Goal: Task Accomplishment & Management: Use online tool/utility

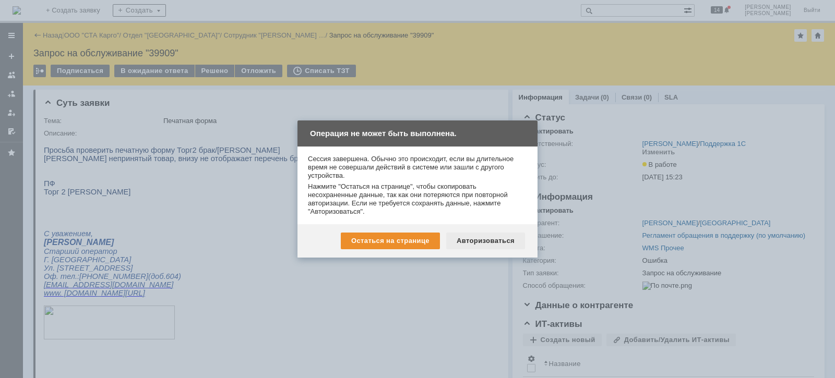
click at [471, 243] on div "Авторизоваться" at bounding box center [485, 241] width 79 height 17
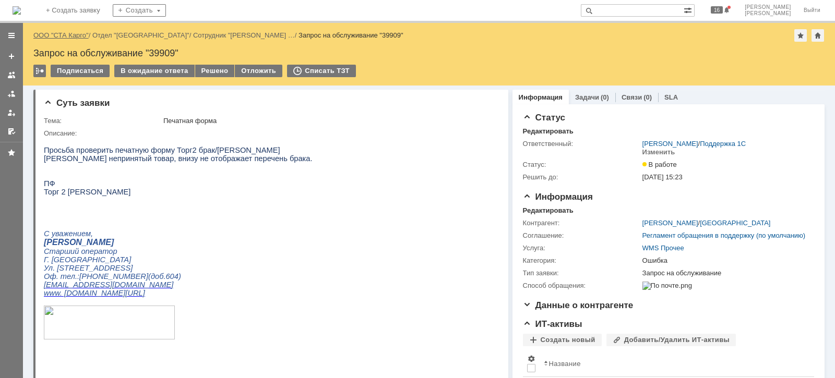
click at [64, 34] on link "ООО "СТА Карго"" at bounding box center [60, 35] width 55 height 8
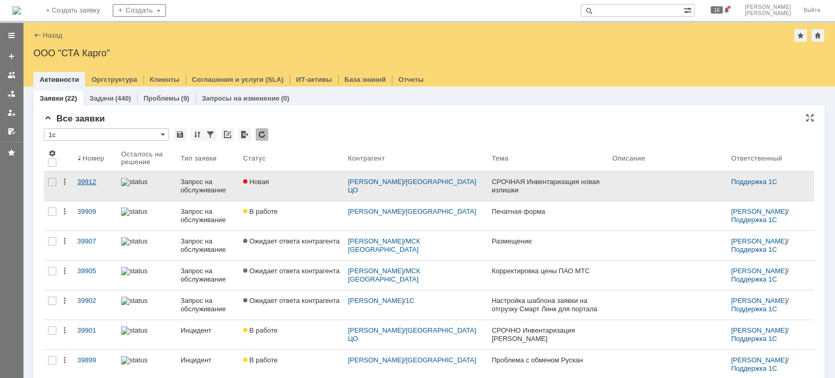
click at [91, 180] on div "39912" at bounding box center [94, 182] width 35 height 8
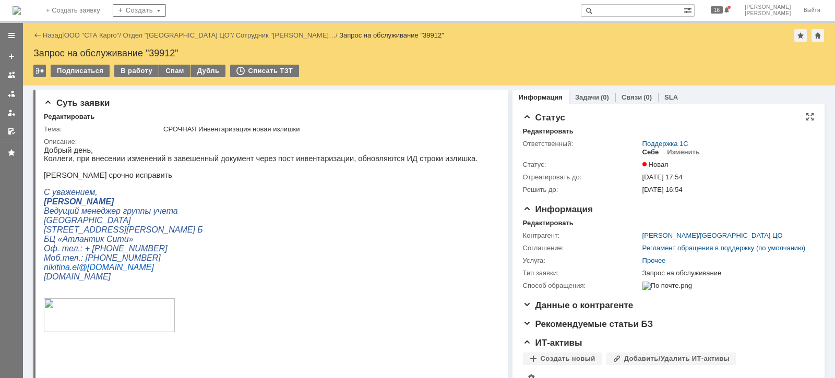
click at [646, 156] on div "Себе" at bounding box center [650, 152] width 17 height 8
click at [134, 70] on div "В работу" at bounding box center [136, 71] width 44 height 13
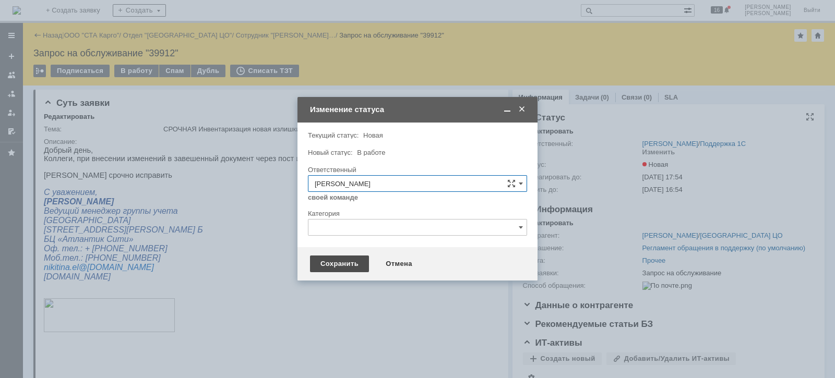
click at [322, 266] on div "Сохранить" at bounding box center [339, 264] width 59 height 17
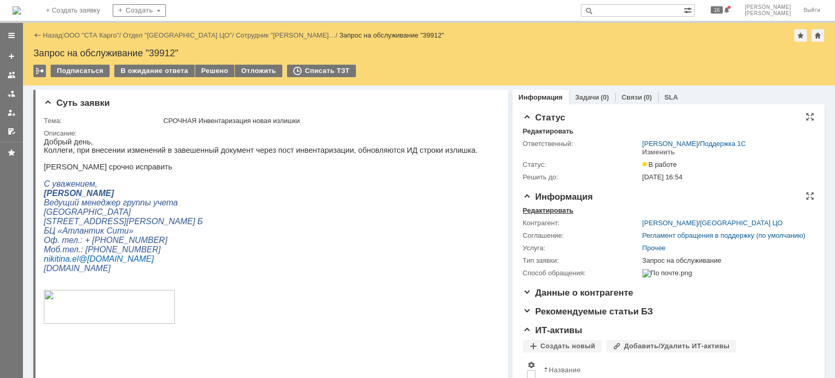
click at [539, 209] on div "Редактировать" at bounding box center [548, 211] width 51 height 8
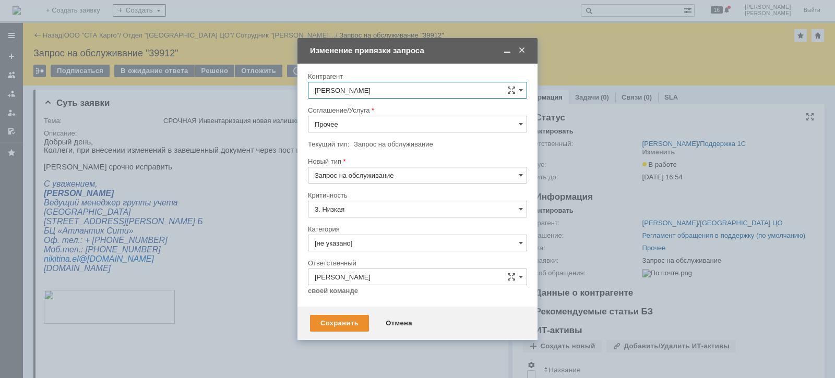
click at [352, 126] on input "Прочее" at bounding box center [417, 124] width 219 height 17
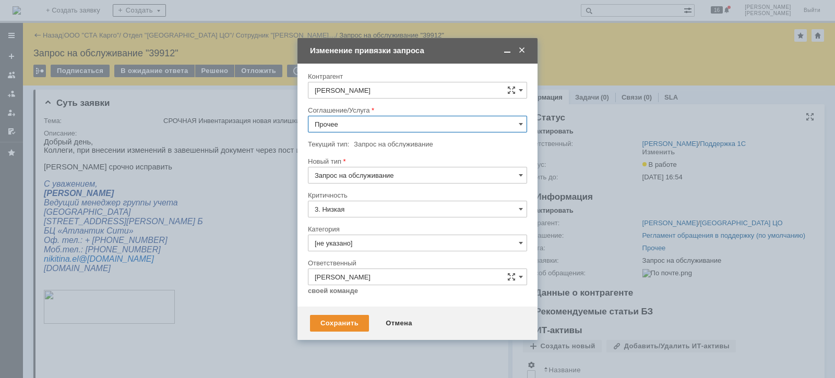
scroll to position [130, 0]
click at [405, 170] on span "WMS Инвентаризация" at bounding box center [418, 168] width 206 height 8
type input "WMS Инвентаризация"
click at [399, 176] on input "Запрос на обслуживание" at bounding box center [417, 175] width 219 height 17
click at [383, 222] on div "Инцидент" at bounding box center [417, 229] width 218 height 17
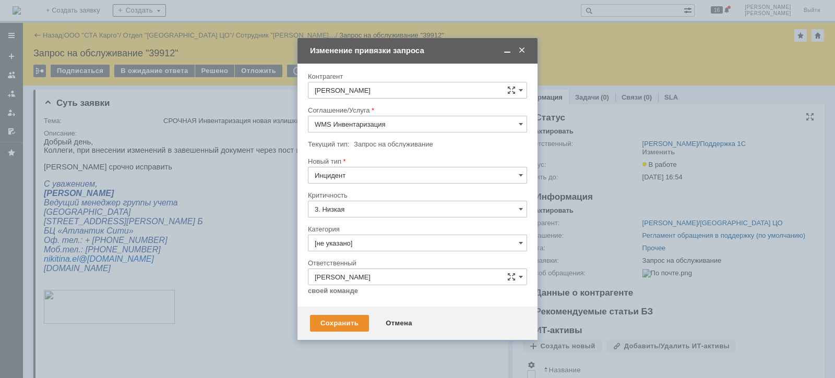
type input "Инцидент"
click at [363, 204] on input "3. Низкая" at bounding box center [417, 209] width 219 height 17
click at [368, 190] on div at bounding box center [417, 187] width 219 height 7
type input "3. Низкая"
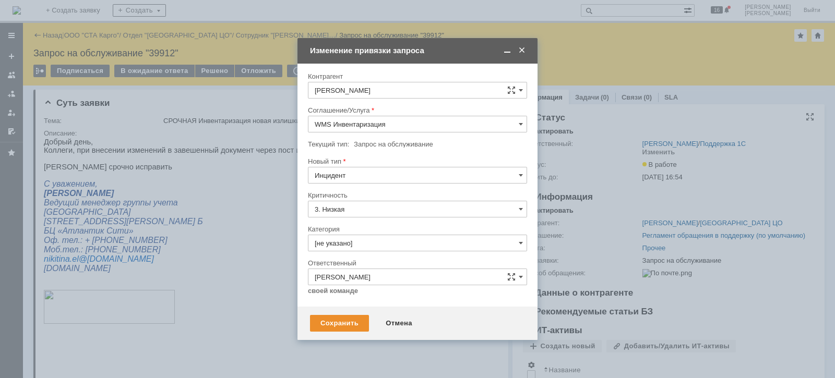
click at [363, 241] on input "[не указано]" at bounding box center [417, 243] width 219 height 17
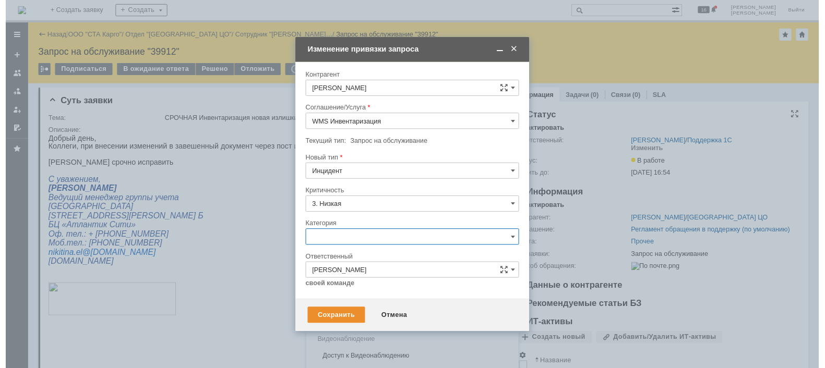
scroll to position [24, 0]
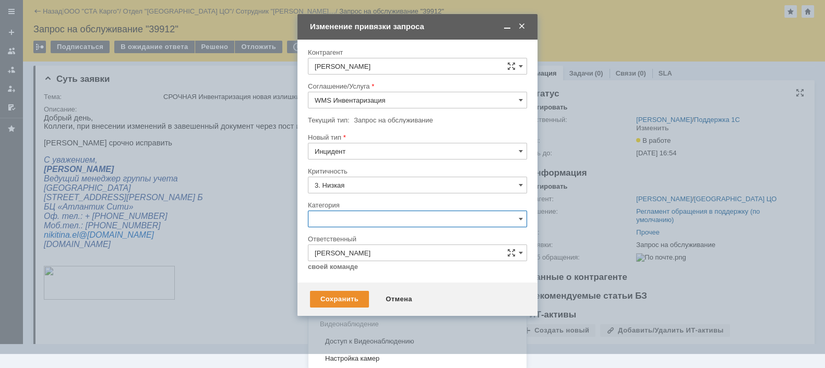
click at [353, 303] on span "Ошибка" at bounding box center [418, 307] width 206 height 8
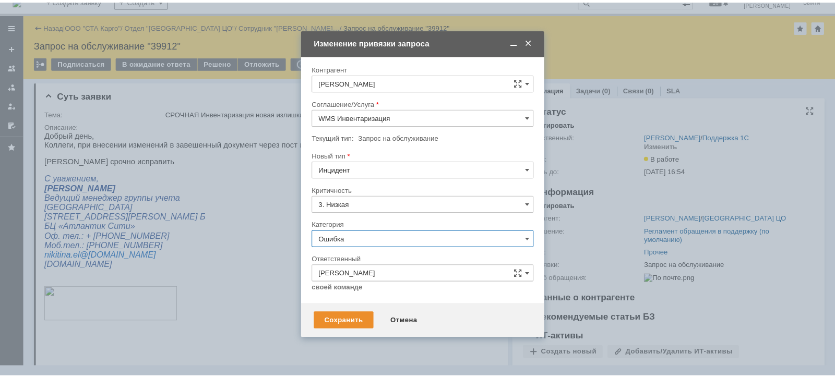
scroll to position [0, 0]
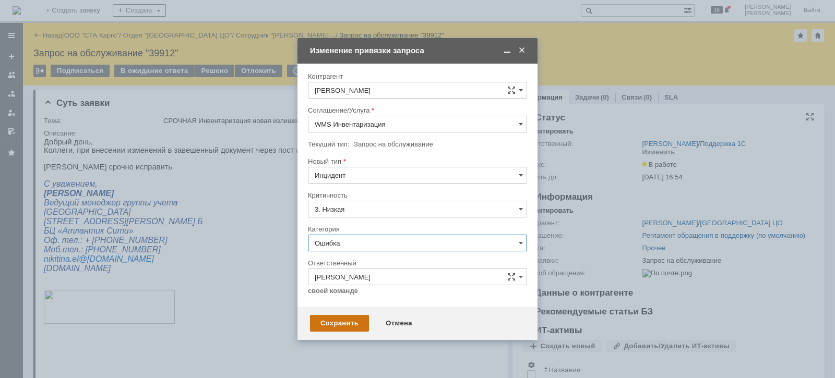
type input "Ошибка"
click at [335, 325] on div "Сохранить" at bounding box center [339, 323] width 59 height 17
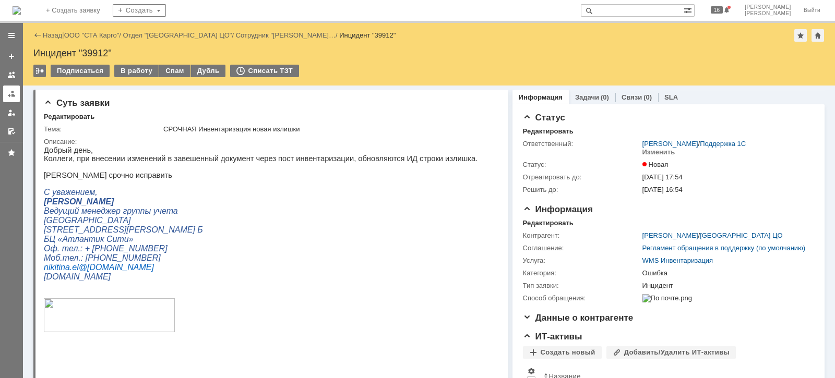
click at [8, 98] on link at bounding box center [11, 94] width 17 height 17
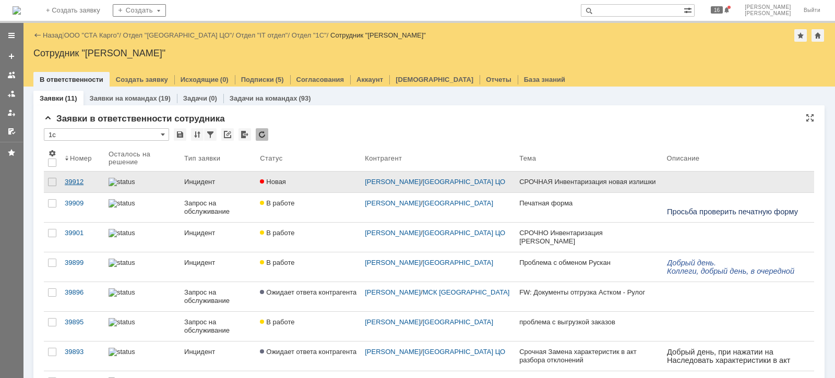
click at [81, 183] on div "39912" at bounding box center [82, 182] width 35 height 8
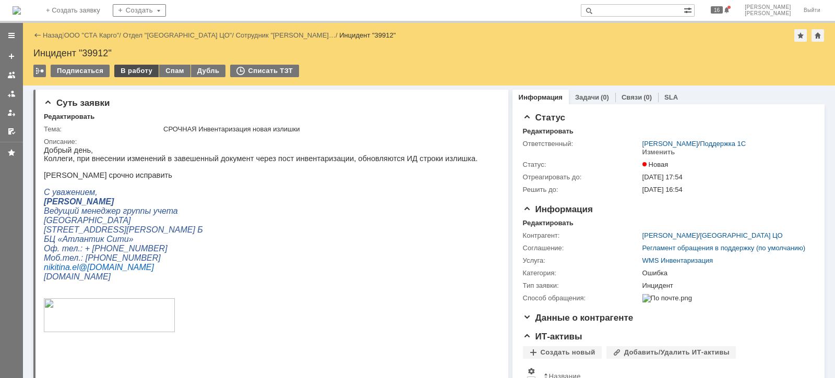
click at [144, 74] on div "В работу" at bounding box center [136, 71] width 44 height 13
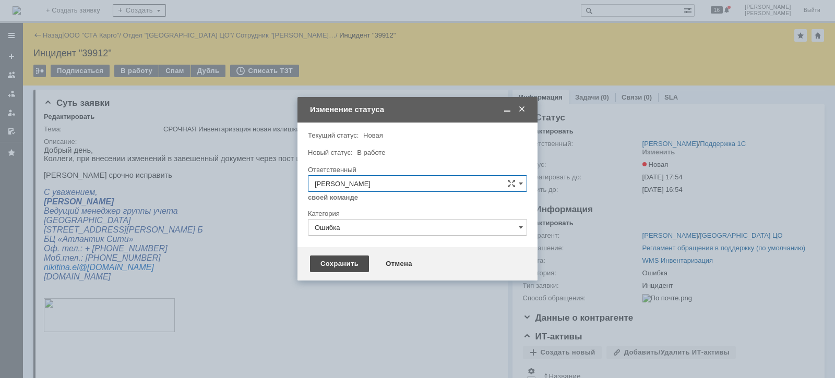
click at [347, 261] on div "Сохранить" at bounding box center [339, 264] width 59 height 17
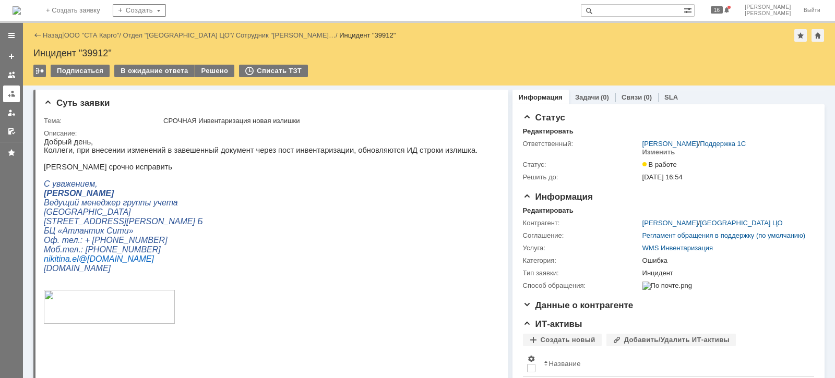
click at [7, 100] on link at bounding box center [11, 94] width 17 height 17
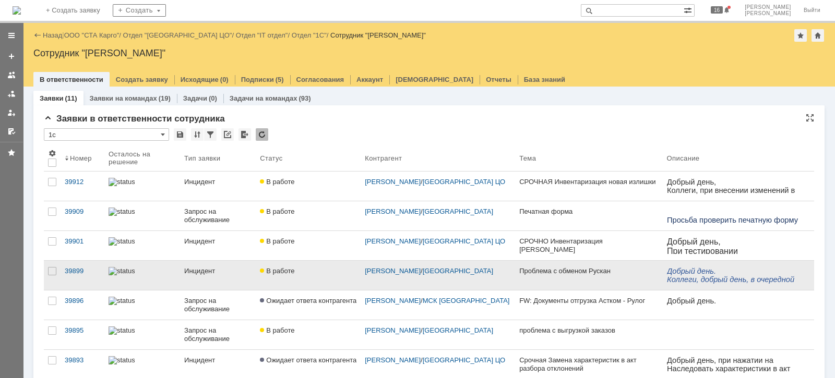
click at [192, 272] on div "Инцидент" at bounding box center [217, 271] width 67 height 8
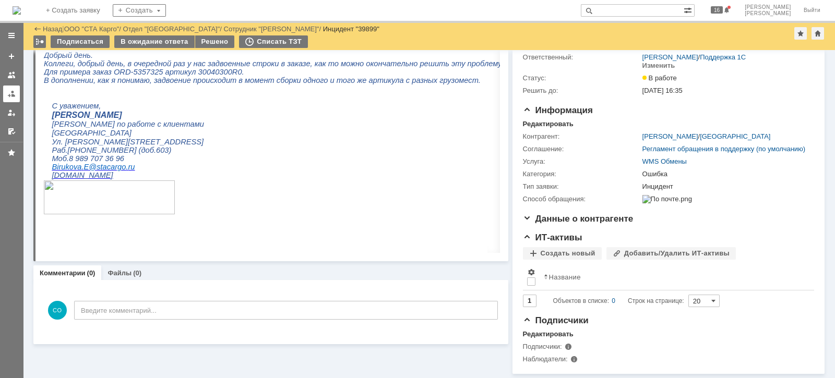
click at [14, 91] on div at bounding box center [11, 94] width 8 height 8
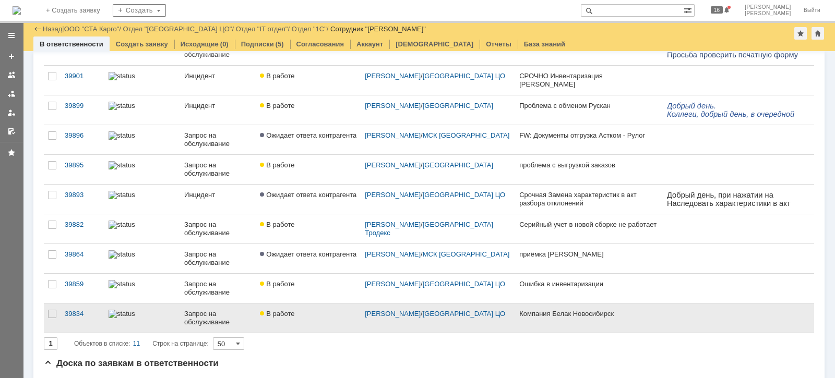
click at [326, 314] on div "В работе" at bounding box center [308, 314] width 97 height 8
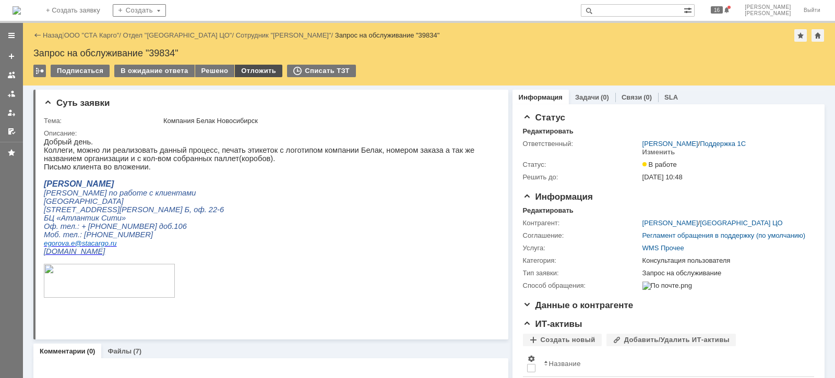
click at [247, 68] on div "Отложить" at bounding box center [258, 71] width 47 height 13
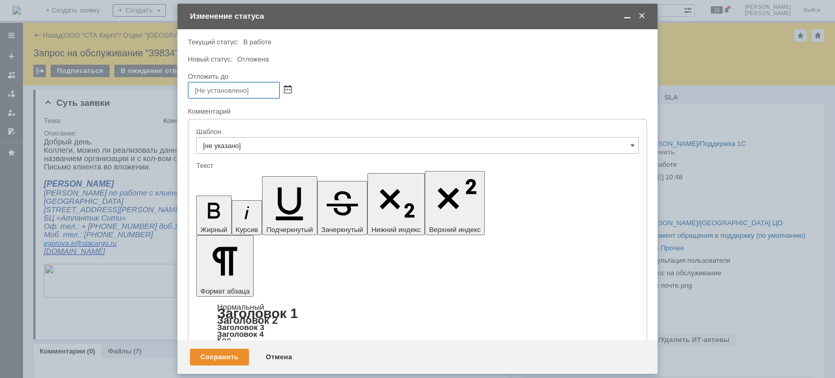
click at [286, 90] on span at bounding box center [288, 91] width 8 height 8
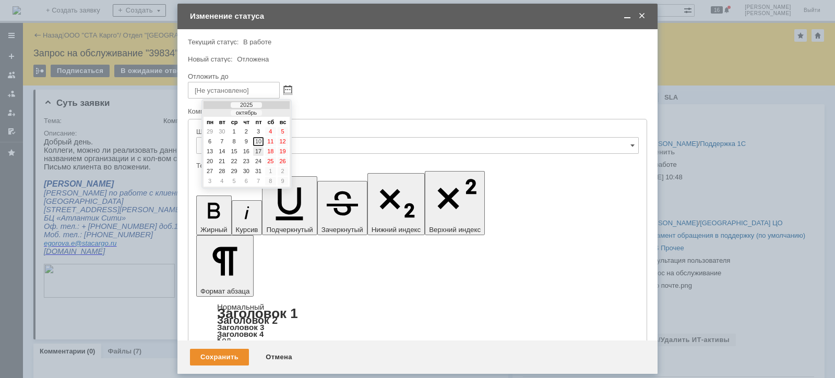
click at [258, 150] on div "17" at bounding box center [258, 151] width 10 height 9
type input "[DATE] 17:17"
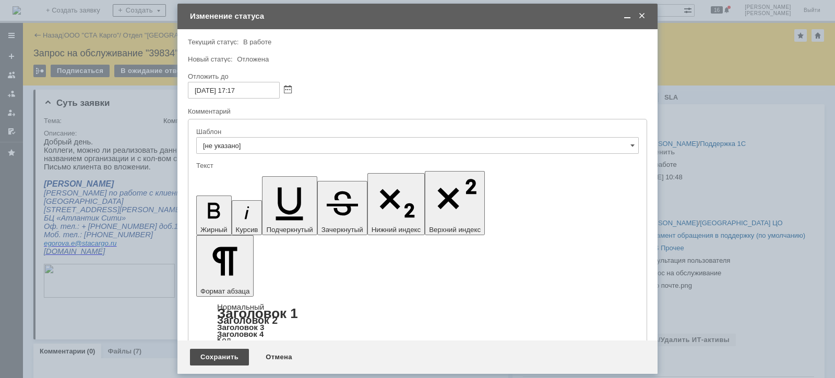
click at [218, 359] on div "Сохранить" at bounding box center [219, 357] width 59 height 17
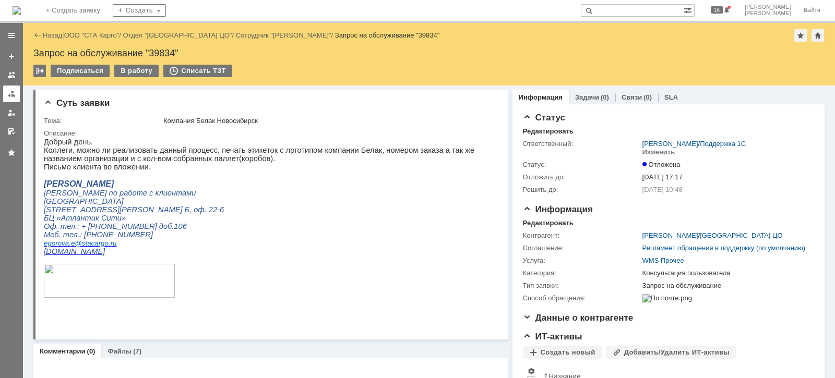
click at [9, 91] on div at bounding box center [11, 94] width 8 height 8
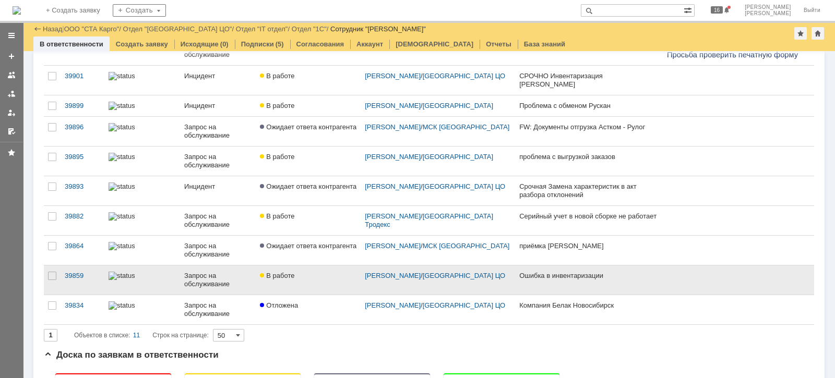
click at [264, 280] on span "В работе" at bounding box center [277, 276] width 34 height 8
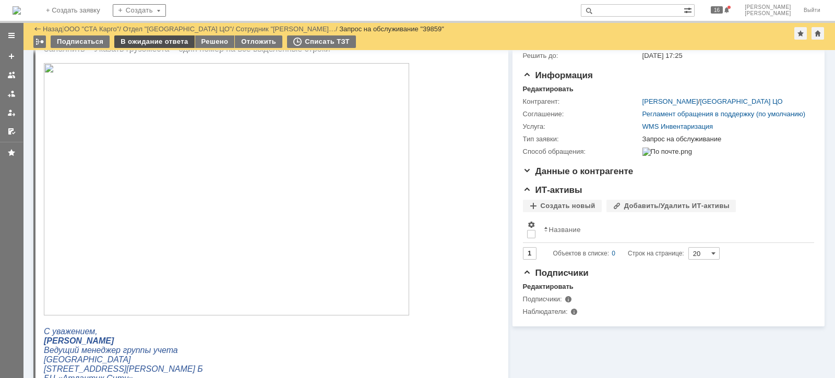
click at [170, 47] on div "В ожидание ответа" at bounding box center [154, 41] width 80 height 13
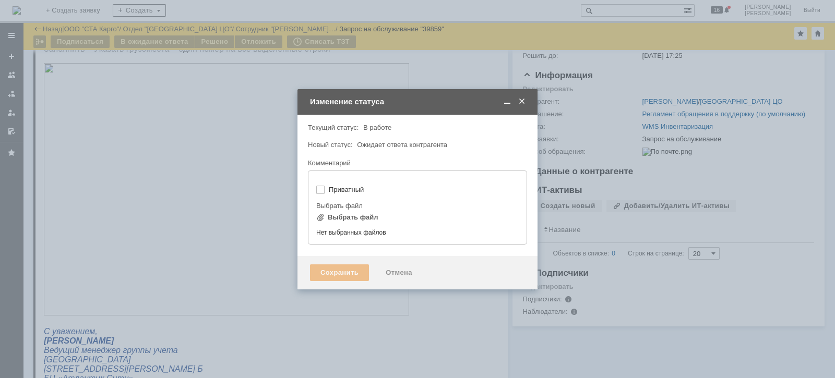
type input "[не указано]"
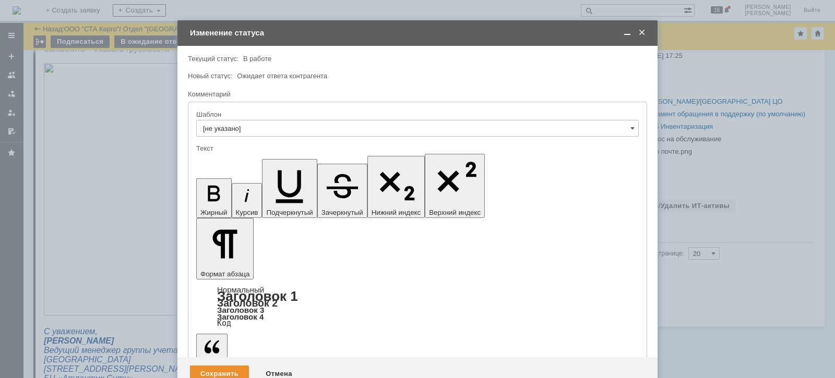
click at [231, 366] on div "Сохранить" at bounding box center [219, 374] width 59 height 17
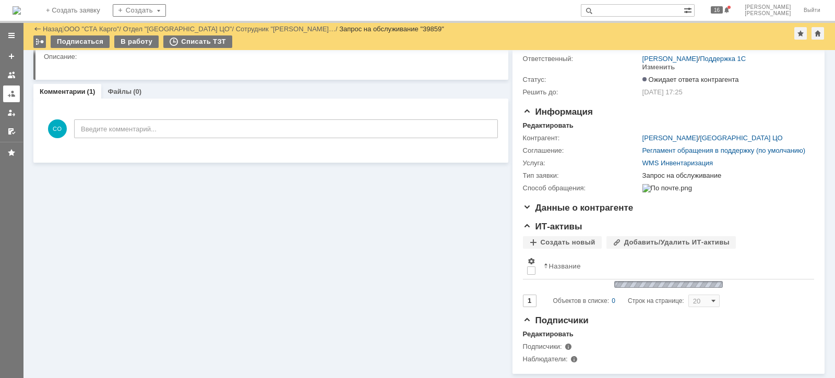
click at [10, 97] on div at bounding box center [11, 94] width 8 height 8
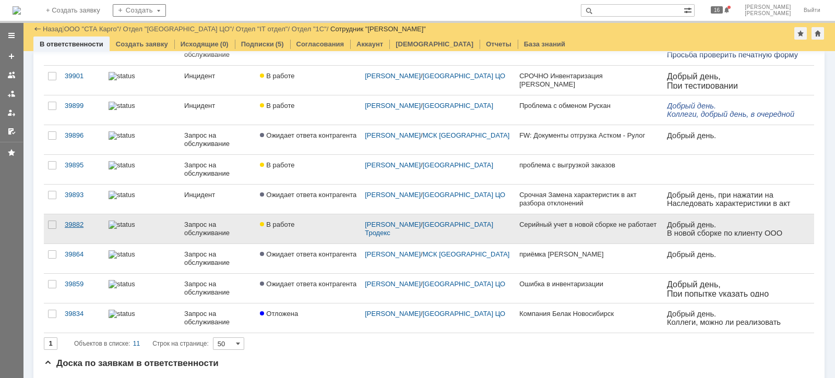
click at [81, 224] on div "39882" at bounding box center [82, 225] width 35 height 8
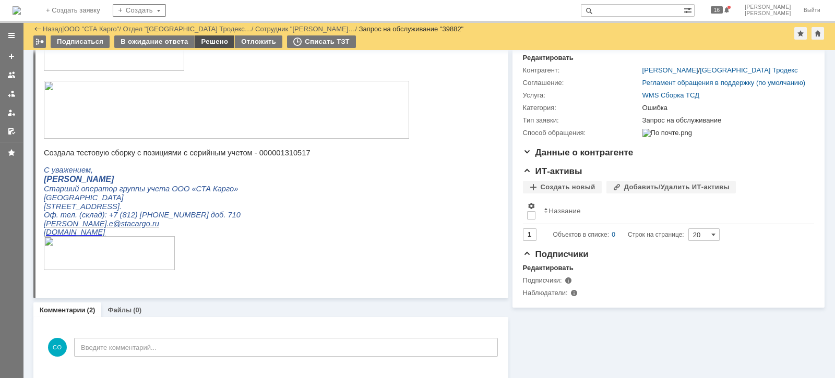
click at [216, 44] on div "Решено" at bounding box center [215, 41] width 40 height 13
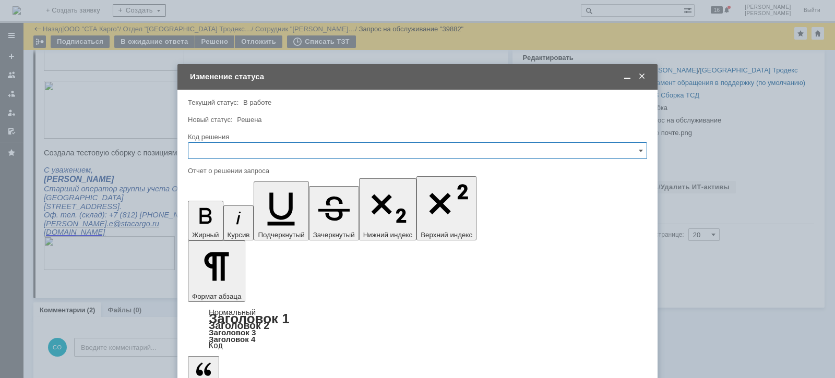
click at [243, 149] on input "text" at bounding box center [417, 150] width 459 height 17
click at [211, 287] on span "Решено" at bounding box center [418, 290] width 446 height 8
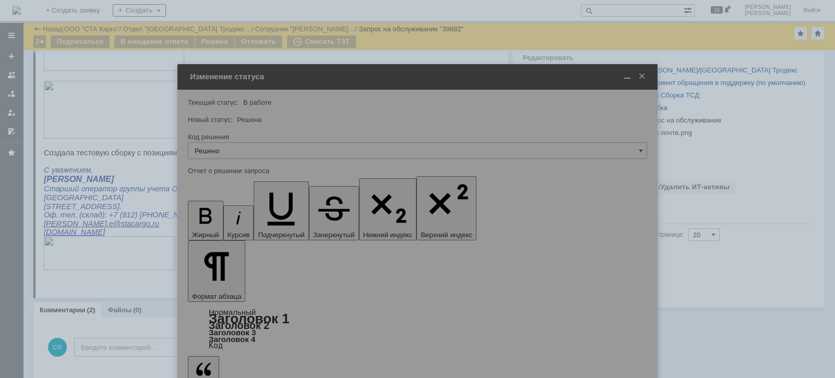
type input "Решено"
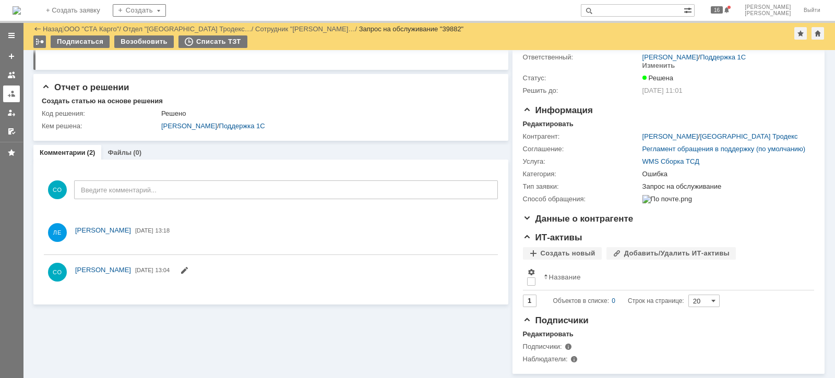
click at [10, 94] on div at bounding box center [11, 94] width 8 height 8
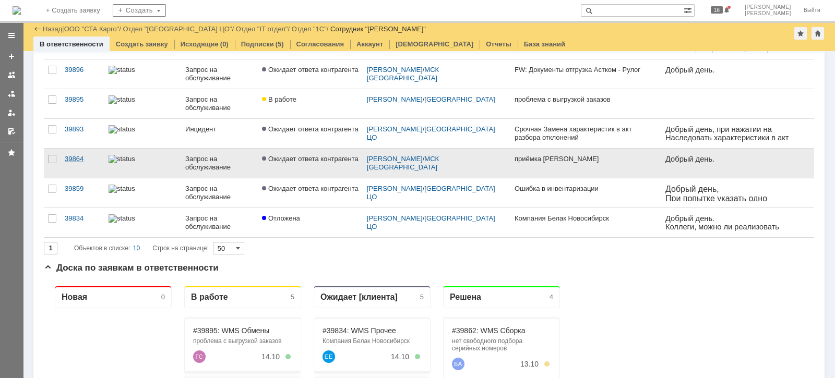
click at [80, 157] on div "39864" at bounding box center [82, 159] width 35 height 8
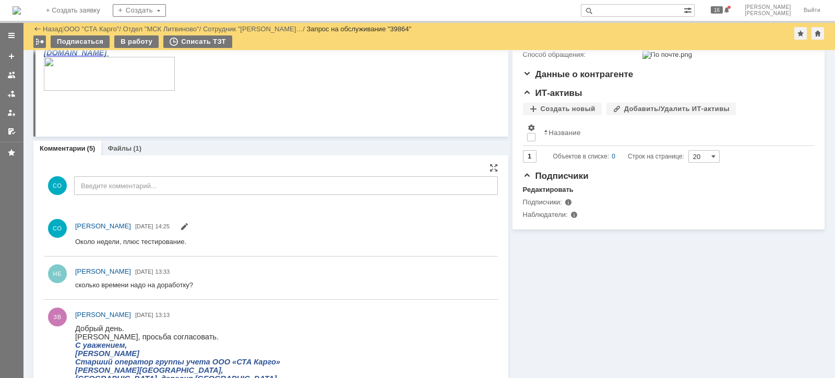
click at [101, 175] on div "СО Введите комментарий..." at bounding box center [271, 187] width 454 height 49
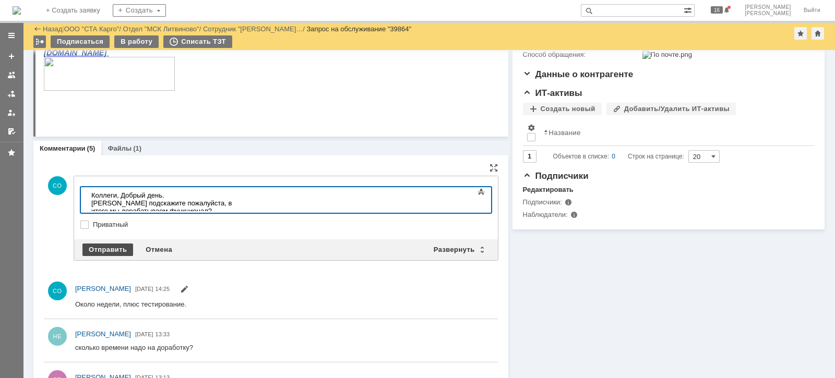
click at [105, 245] on div "Отправить" at bounding box center [107, 250] width 51 height 13
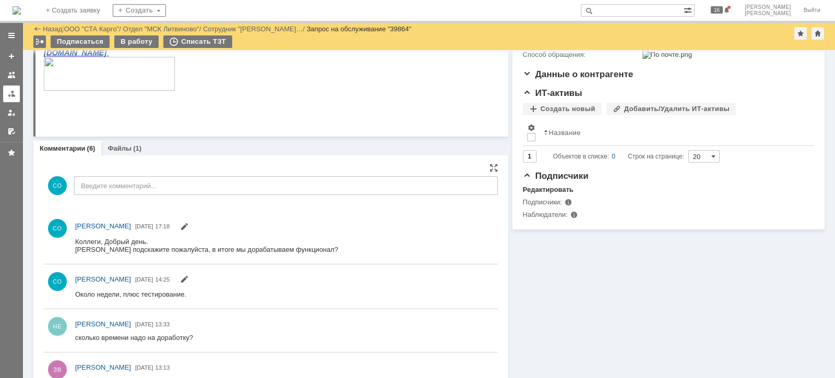
click at [8, 91] on div at bounding box center [11, 94] width 8 height 8
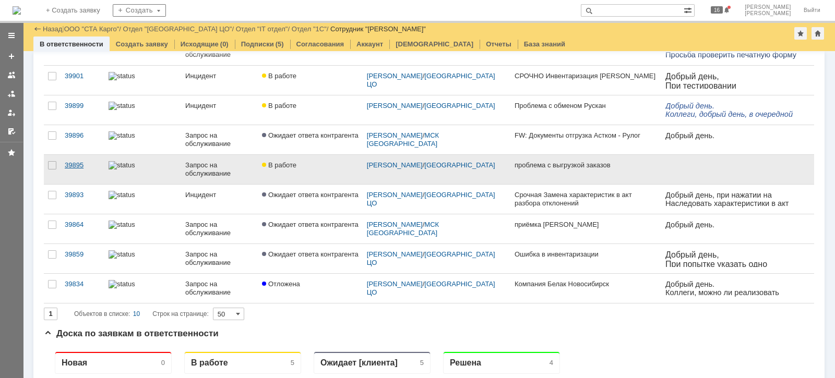
click at [78, 161] on div "39895" at bounding box center [82, 165] width 35 height 8
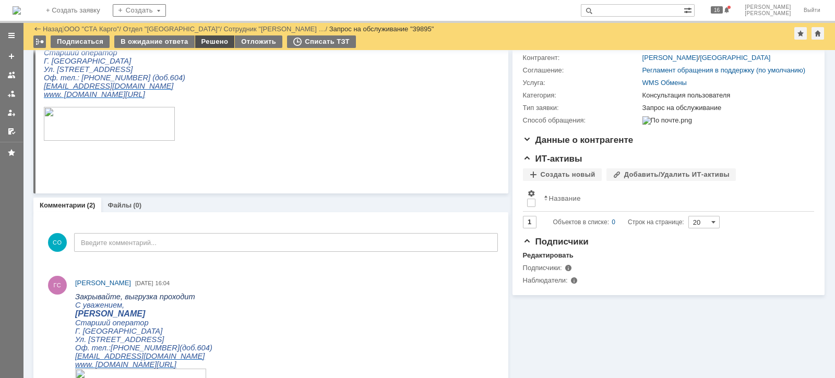
drag, startPoint x: 212, startPoint y: 47, endPoint x: 169, endPoint y: 79, distance: 54.1
click at [212, 47] on div "Решено" at bounding box center [215, 41] width 40 height 13
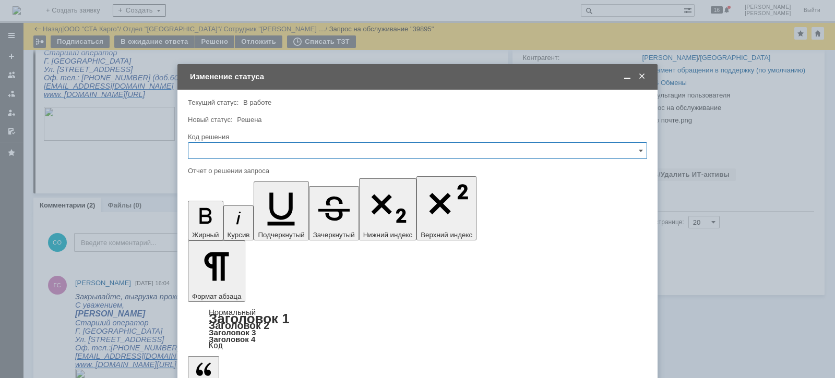
click at [248, 150] on input "text" at bounding box center [417, 150] width 459 height 17
click at [244, 286] on span "Решено" at bounding box center [418, 290] width 446 height 8
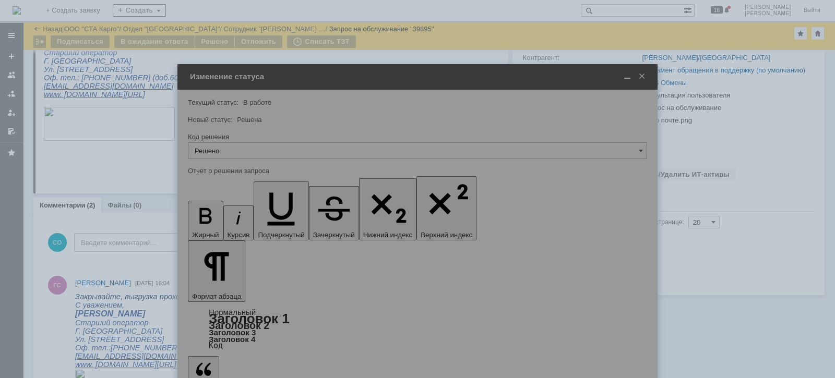
type input "Решено"
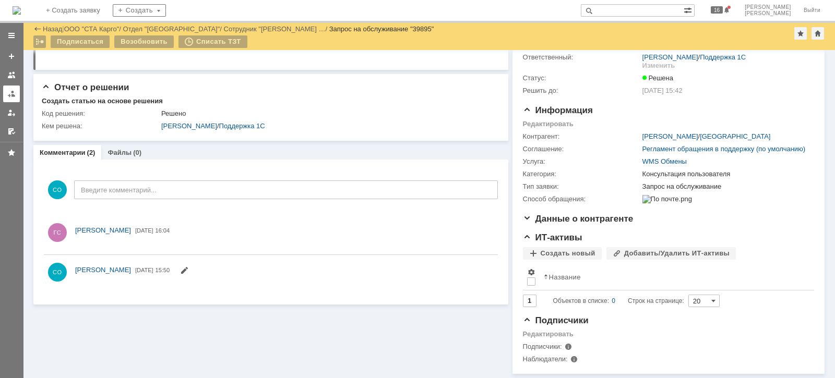
click at [13, 91] on div at bounding box center [11, 94] width 8 height 8
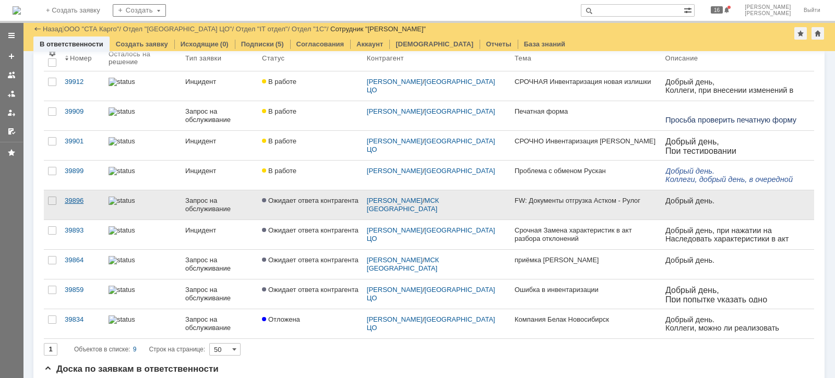
click at [70, 205] on link "39896" at bounding box center [83, 204] width 44 height 29
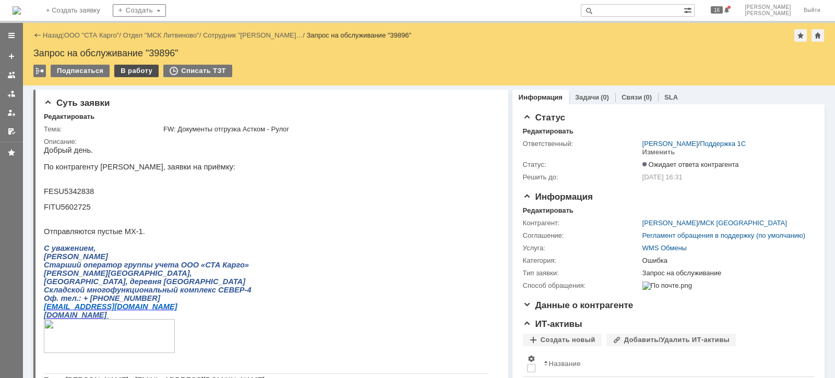
click at [139, 70] on div "В работу" at bounding box center [136, 71] width 44 height 13
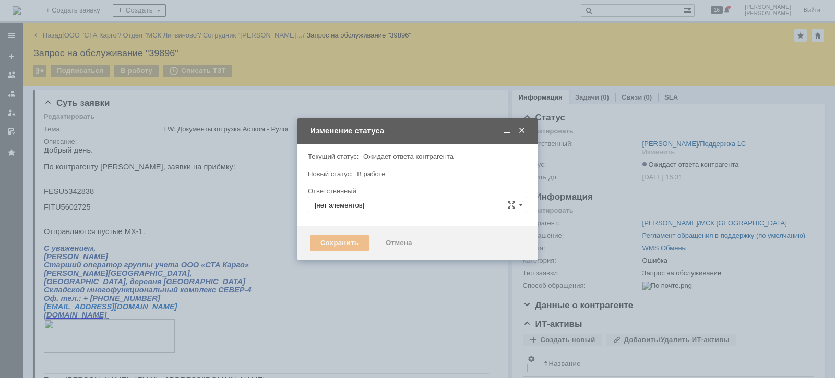
type input "[PERSON_NAME]"
type input "Ошибка"
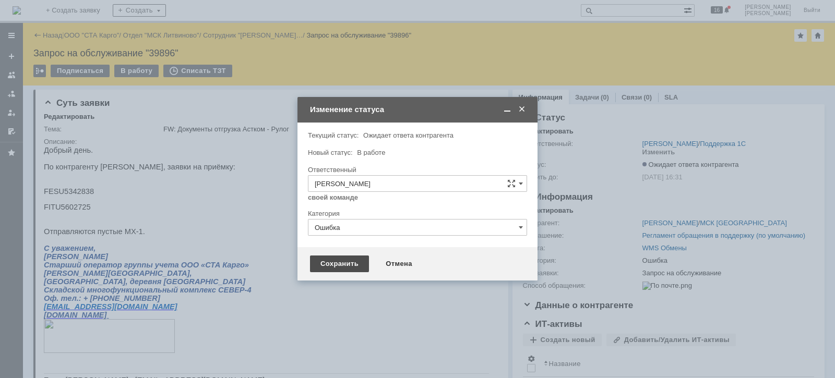
click at [334, 260] on div "Сохранить" at bounding box center [339, 264] width 59 height 17
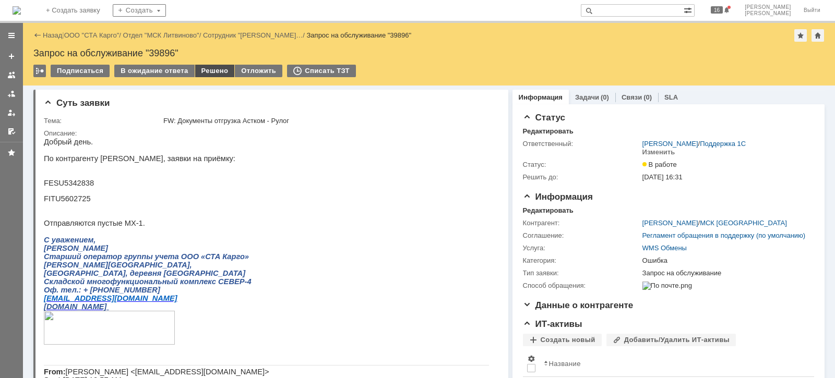
click at [210, 76] on div "Решено" at bounding box center [215, 71] width 40 height 13
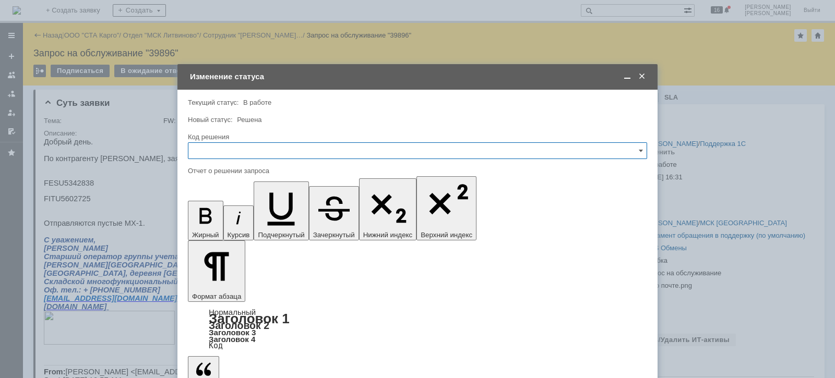
drag, startPoint x: 232, startPoint y: 150, endPoint x: 232, endPoint y: 156, distance: 6.3
click at [232, 150] on input "text" at bounding box center [417, 150] width 459 height 17
click at [217, 287] on span "Решено" at bounding box center [418, 290] width 446 height 8
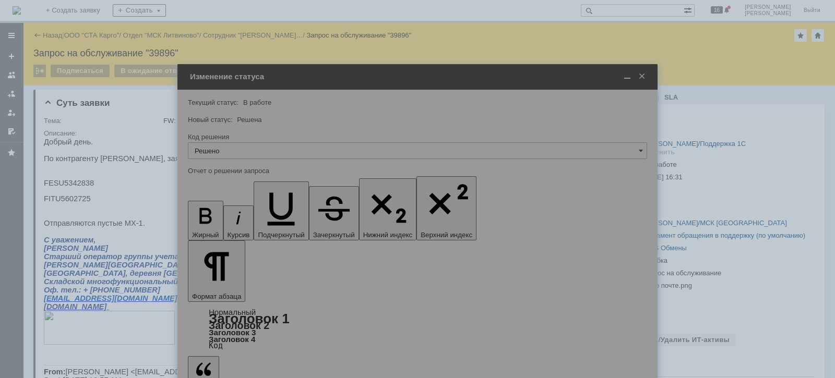
type input "Решено"
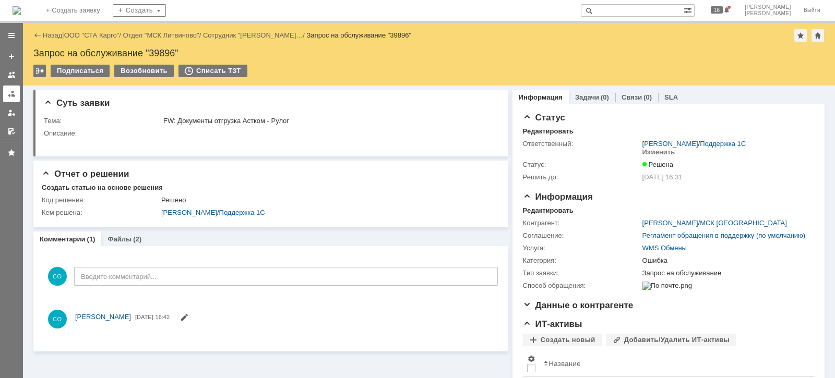
click at [6, 95] on link at bounding box center [11, 94] width 17 height 17
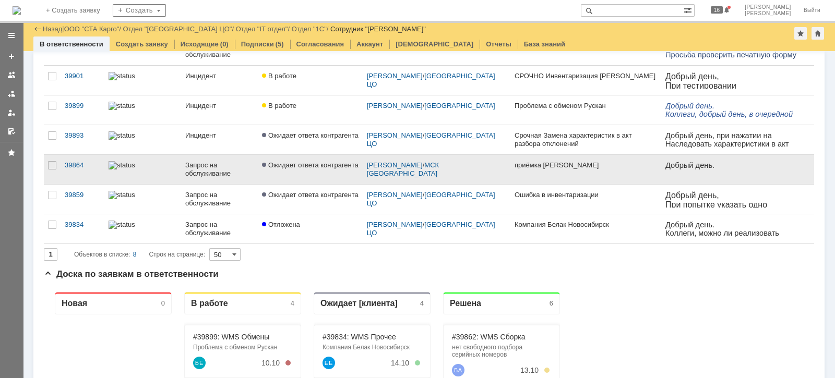
click at [202, 172] on div "Запрос на обслуживание" at bounding box center [219, 169] width 68 height 17
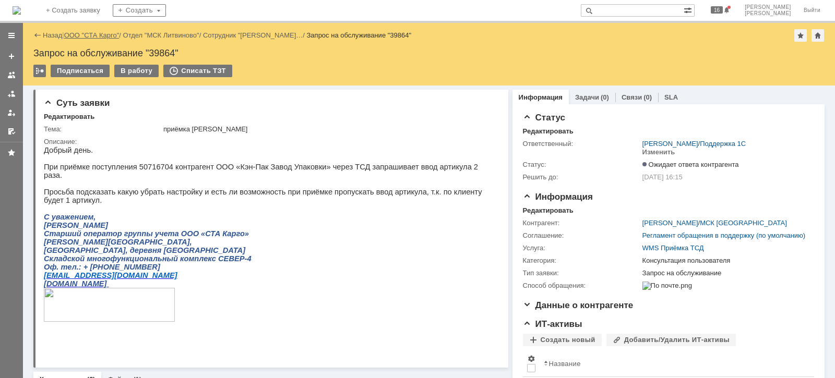
click at [99, 35] on link "ООО "СТА Карго"" at bounding box center [91, 35] width 55 height 8
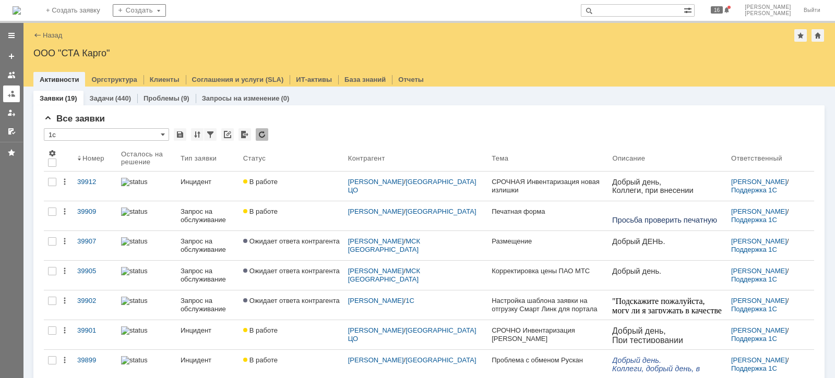
click at [7, 99] on link at bounding box center [11, 94] width 17 height 17
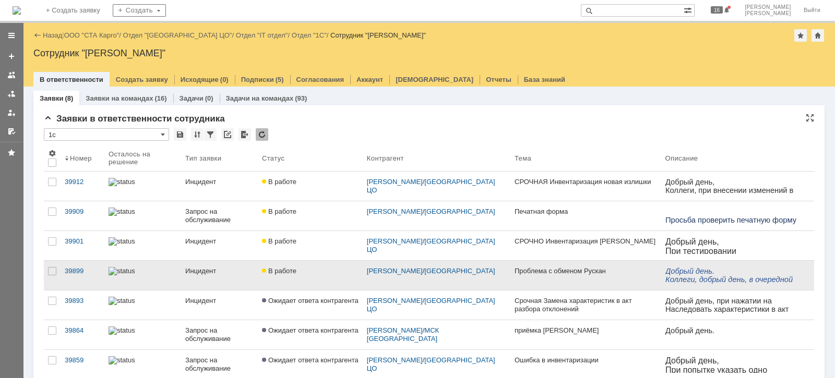
click at [241, 280] on link "Инцидент" at bounding box center [219, 275] width 77 height 29
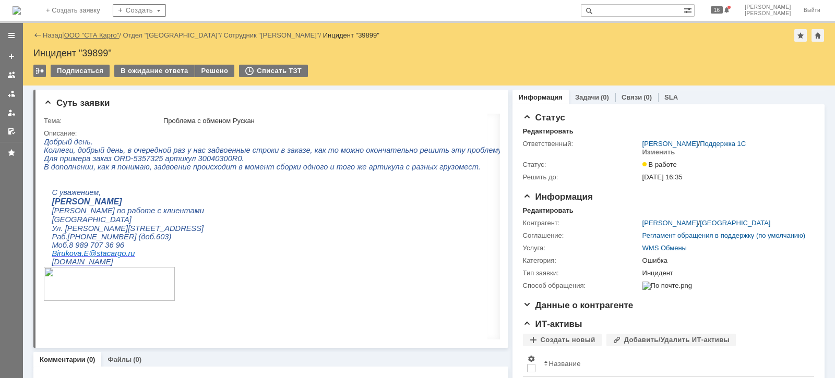
click at [102, 31] on link "ООО "СТА Карго"" at bounding box center [91, 35] width 55 height 8
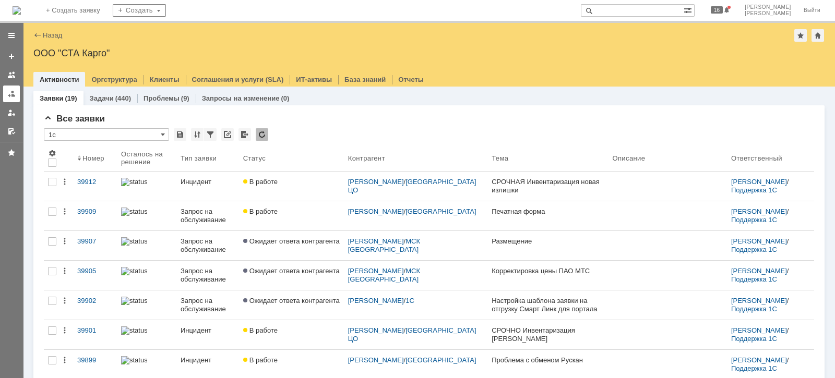
click at [7, 92] on div at bounding box center [11, 94] width 8 height 8
